Goal: Information Seeking & Learning: Learn about a topic

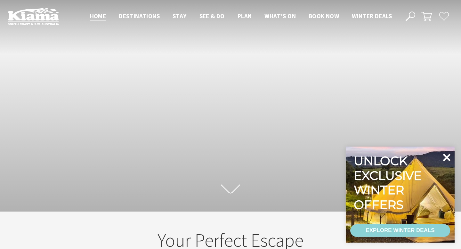
click at [447, 157] on icon at bounding box center [447, 158] width 8 height 8
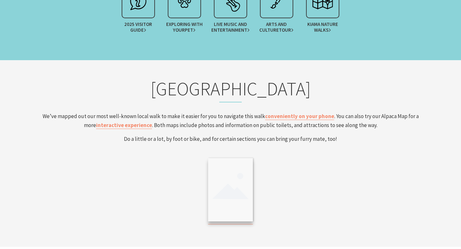
scroll to position [1063, 0]
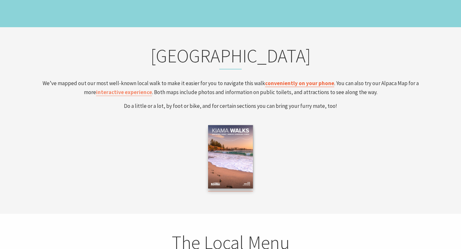
click at [295, 82] on link "conveniently on your phone" at bounding box center [299, 83] width 69 height 7
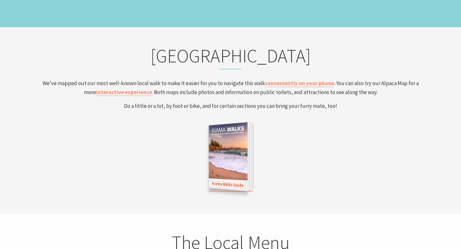
click at [235, 158] on img at bounding box center [228, 156] width 39 height 69
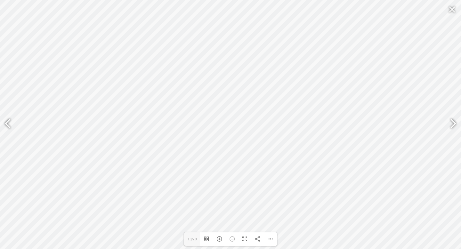
type input "8"
